Goal: Task Accomplishment & Management: Complete application form

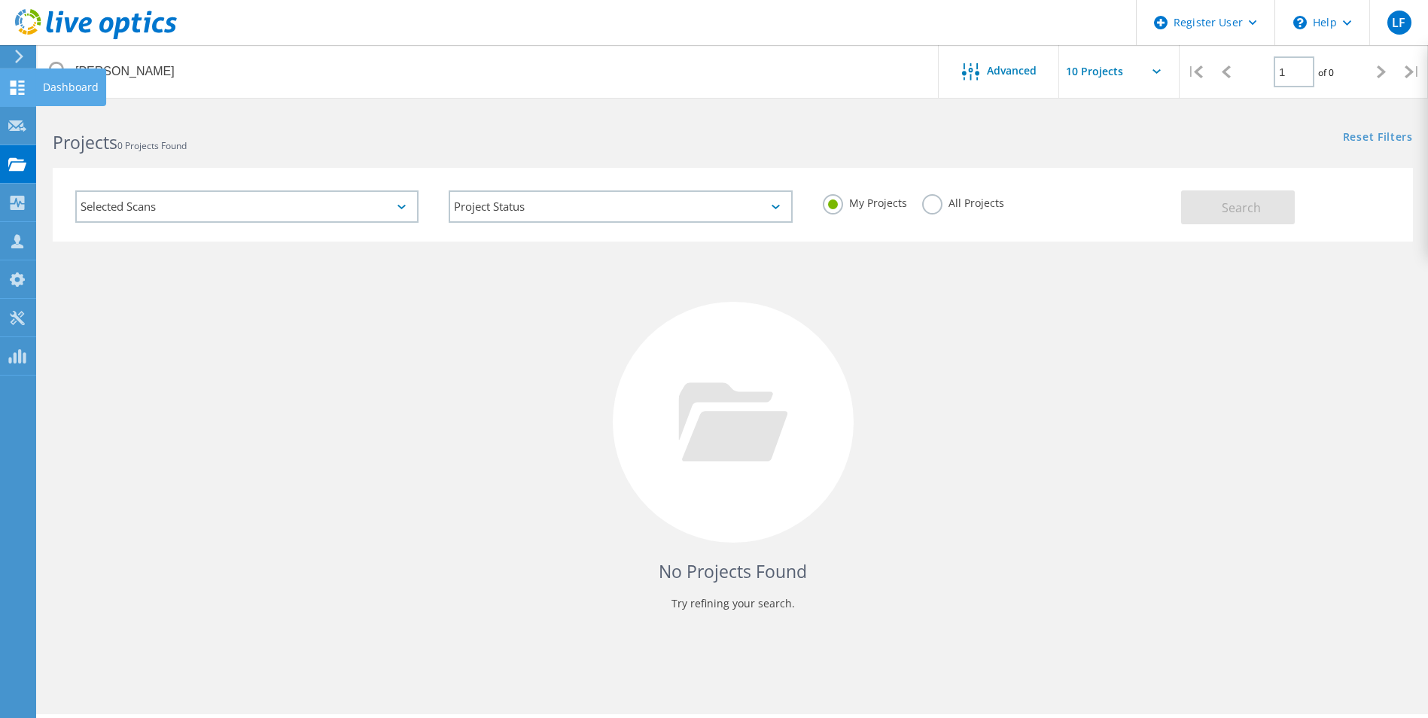
click at [15, 89] on use at bounding box center [18, 88] width 14 height 14
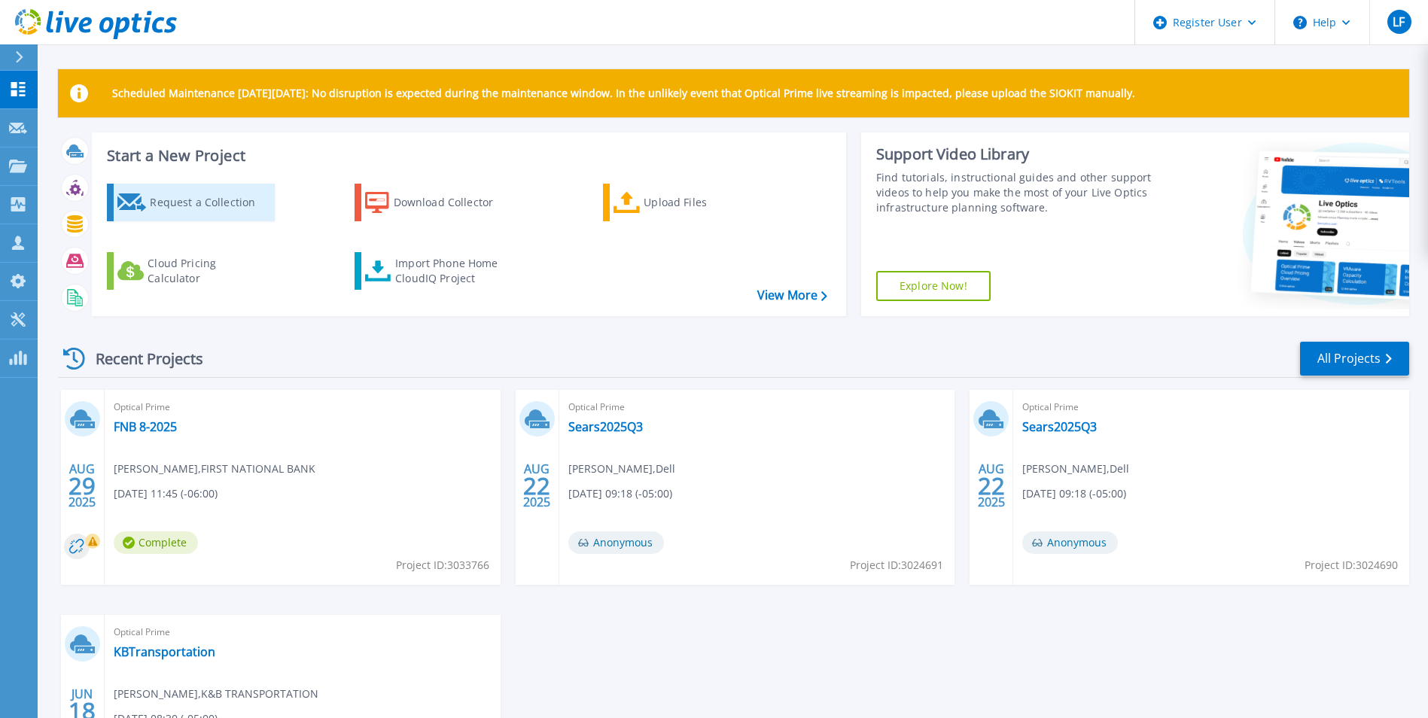
click at [211, 199] on div "Request a Collection" at bounding box center [210, 202] width 120 height 30
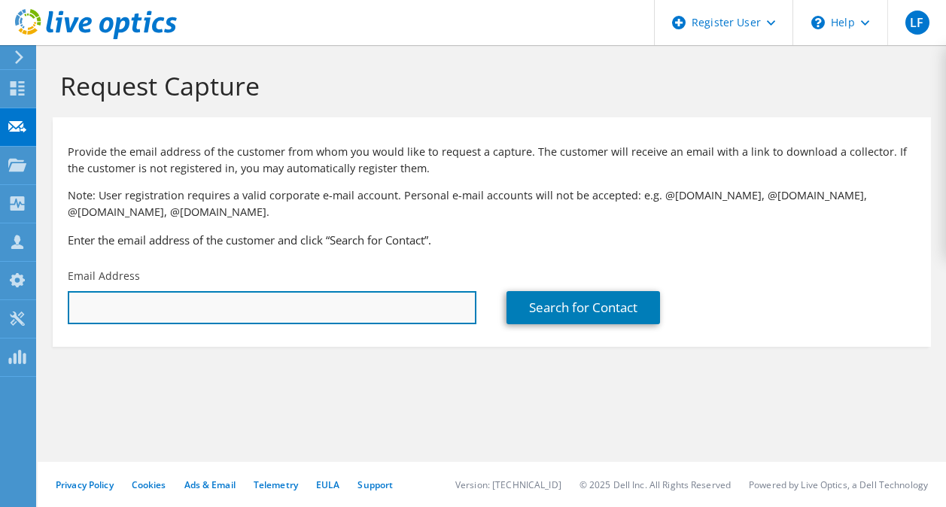
click at [118, 309] on input "text" at bounding box center [272, 307] width 409 height 33
paste input "Jeremy.Iverson@northern.edu"
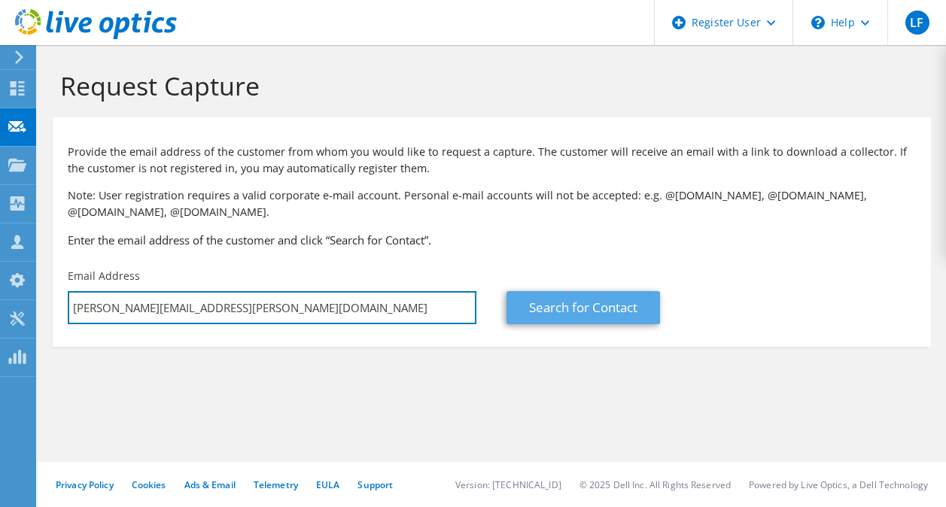
type input "Jeremy.Iverson@northern.edu"
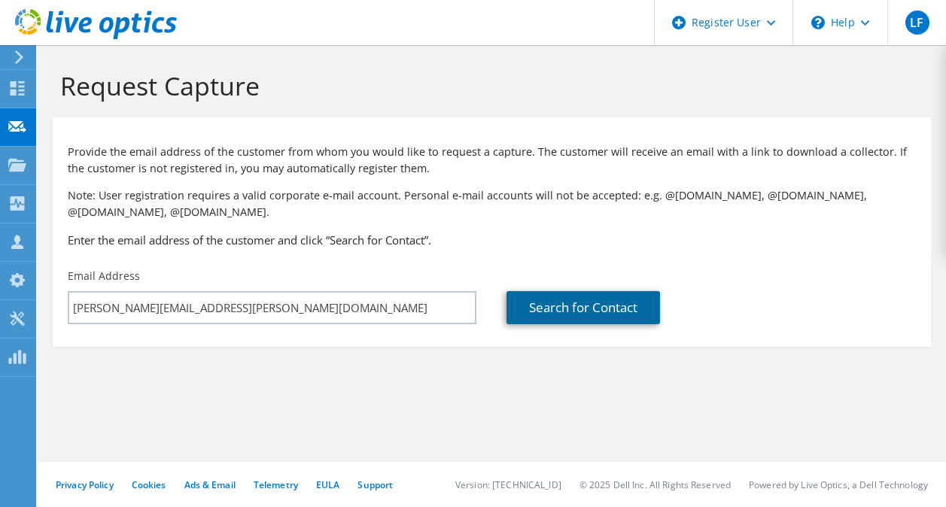
click at [549, 310] on link "Search for Contact" at bounding box center [584, 307] width 154 height 33
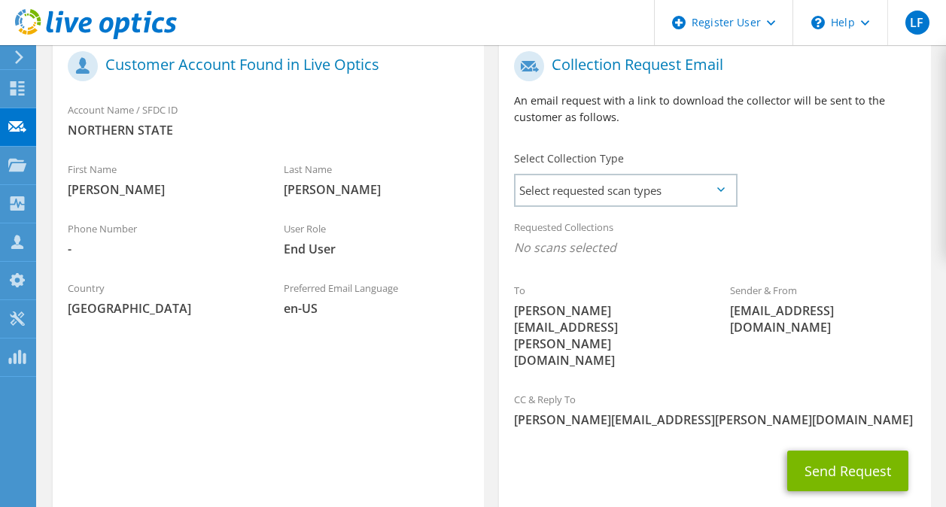
scroll to position [327, 0]
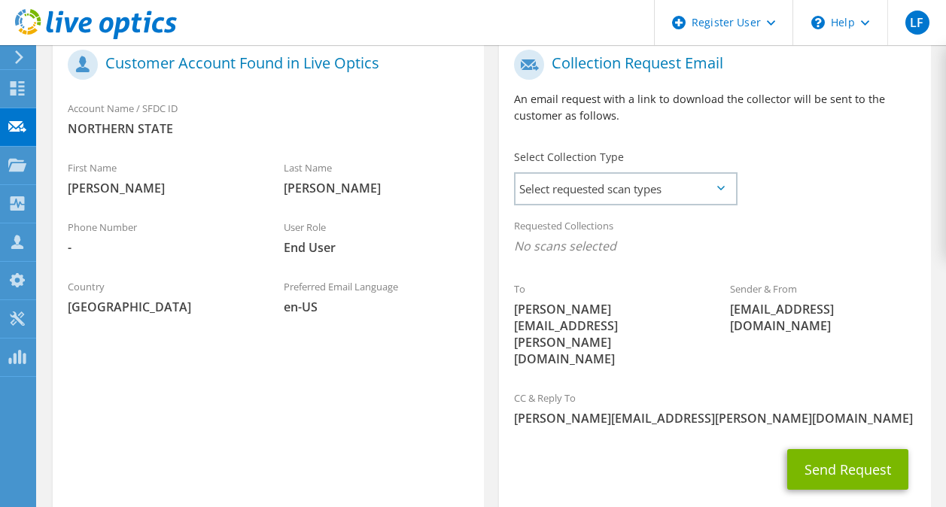
click at [449, 257] on div "User Role End User" at bounding box center [377, 237] width 216 height 52
click at [698, 193] on span "Select requested scan types" at bounding box center [626, 189] width 220 height 30
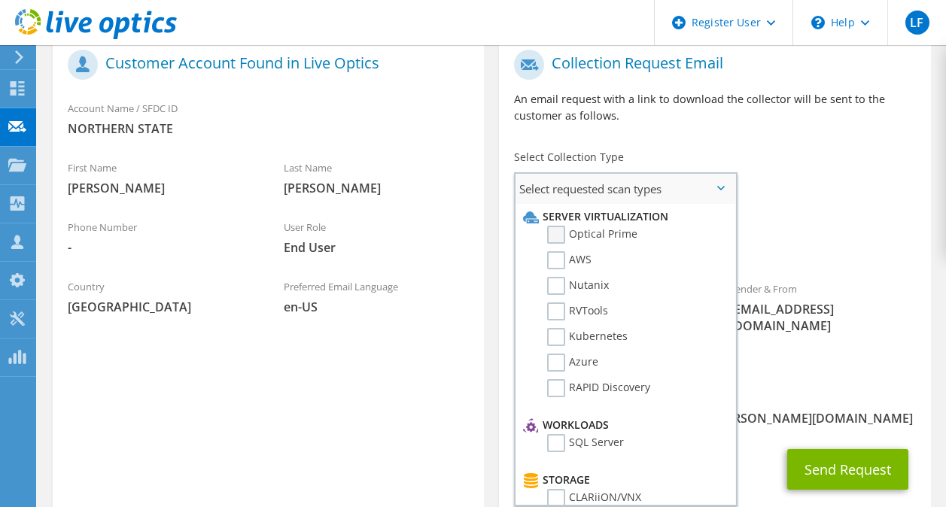
click at [558, 236] on label "Optical Prime" at bounding box center [592, 235] width 90 height 18
click at [0, 0] on input "Optical Prime" at bounding box center [0, 0] width 0 height 0
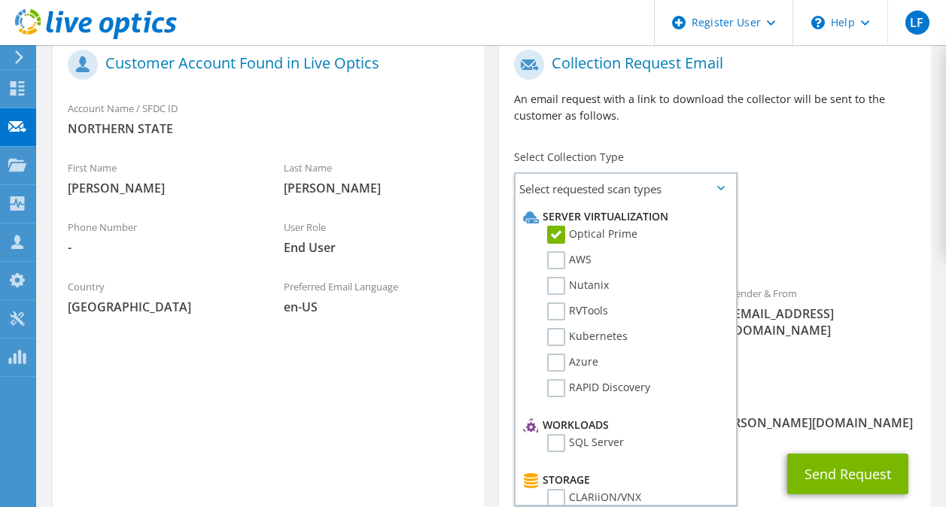
click at [815, 224] on div "Requested Collections No scans selected Optical Prime" at bounding box center [714, 240] width 431 height 60
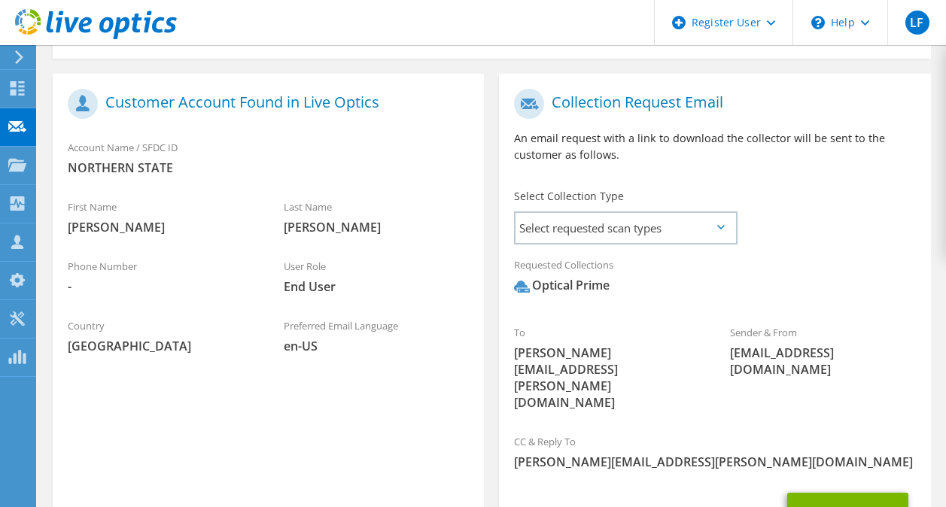
scroll to position [291, 0]
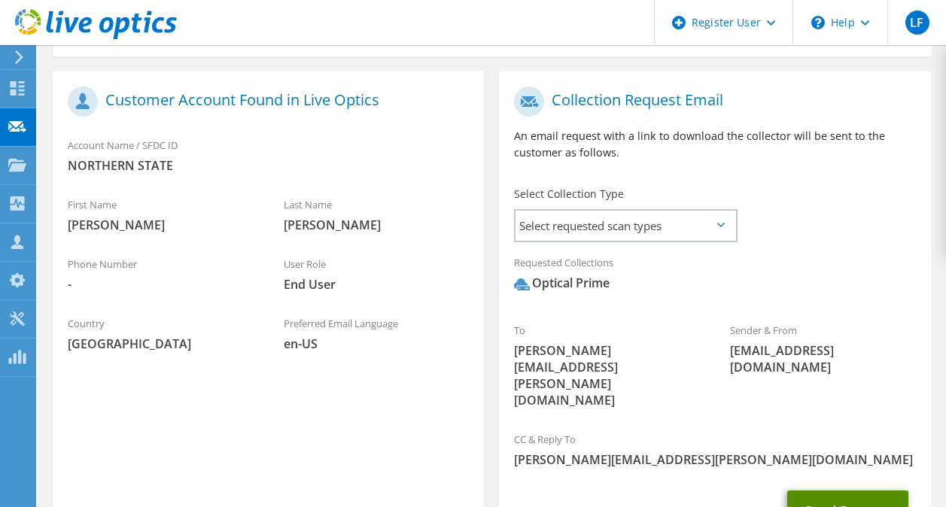
click at [829, 491] on button "Send Request" at bounding box center [847, 511] width 121 height 41
